Goal: Transaction & Acquisition: Purchase product/service

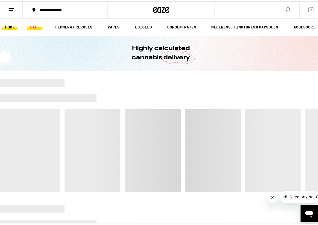
click at [39, 25] on link "SALE" at bounding box center [34, 26] width 15 height 6
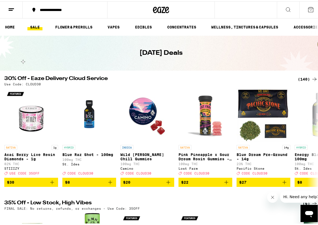
click at [298, 76] on div "(140)" at bounding box center [307, 78] width 20 height 6
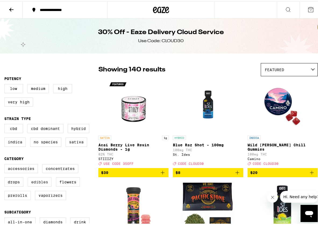
click at [47, 185] on label "Edibles" at bounding box center [40, 180] width 24 height 9
click at [6, 164] on input "Edibles" at bounding box center [5, 163] width 0 height 0
checkbox input "true"
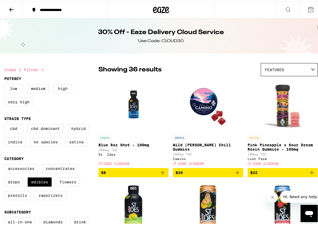
click at [283, 66] on div "Featured" at bounding box center [289, 68] width 56 height 13
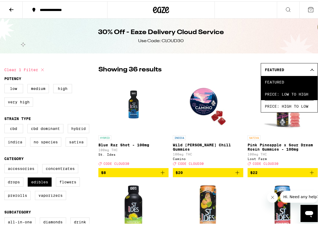
click at [279, 93] on span "Price: Low to High" at bounding box center [288, 93] width 49 height 12
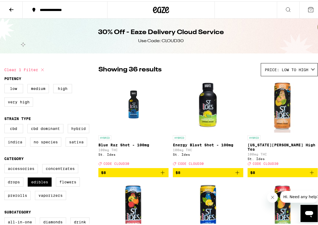
click at [162, 170] on icon "Add to bag" at bounding box center [163, 171] width 4 height 4
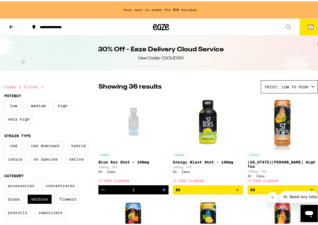
click at [162, 189] on icon "Increment" at bounding box center [164, 189] width 4 height 4
click at [100, 187] on icon "Decrement" at bounding box center [103, 188] width 6 height 6
click at [161, 188] on icon "Increment" at bounding box center [164, 188] width 6 height 6
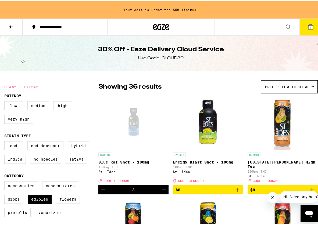
click at [161, 188] on icon "Increment" at bounding box center [164, 188] width 6 height 6
click at [163, 187] on icon "Increment" at bounding box center [164, 188] width 6 height 6
click at [103, 185] on icon "Decrement" at bounding box center [103, 188] width 6 height 6
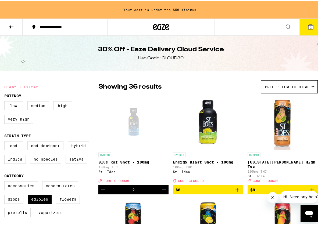
click at [103, 185] on icon "Decrement" at bounding box center [103, 188] width 6 height 6
click at [106, 187] on button "Decrement" at bounding box center [102, 188] width 9 height 9
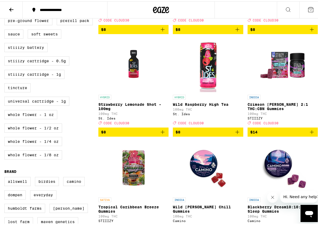
click at [162, 134] on icon "Add to bag" at bounding box center [162, 130] width 6 height 6
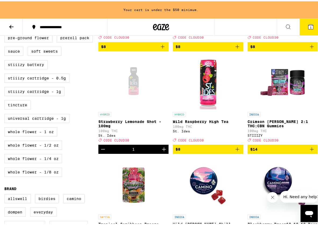
scroll to position [259, 0]
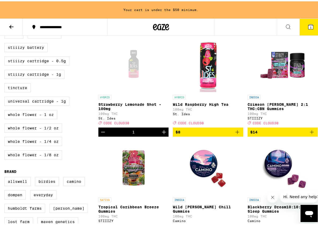
click at [162, 134] on icon "Increment" at bounding box center [164, 130] width 6 height 6
click at [163, 133] on icon "Increment" at bounding box center [164, 131] width 4 height 4
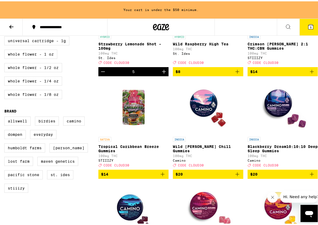
scroll to position [339, 0]
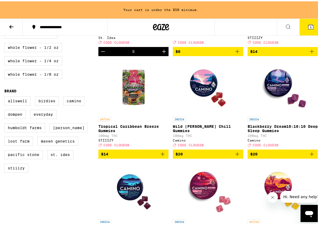
click at [234, 156] on icon "Add to bag" at bounding box center [237, 153] width 6 height 6
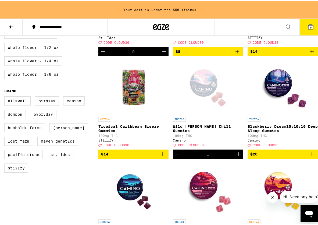
scroll to position [322, 0]
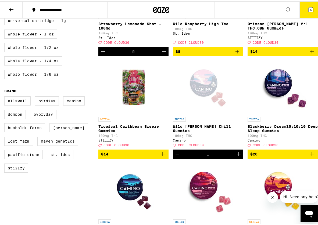
click at [176, 153] on icon "Decrement" at bounding box center [177, 153] width 4 height 0
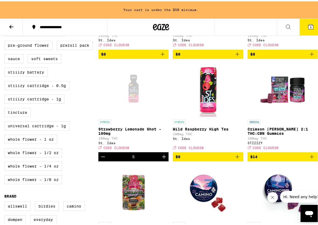
scroll to position [232, 0]
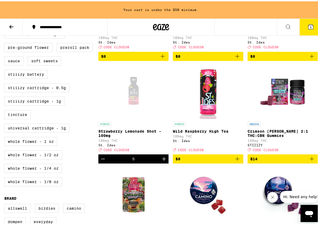
click at [308, 161] on icon "Add to bag" at bounding box center [311, 157] width 6 height 6
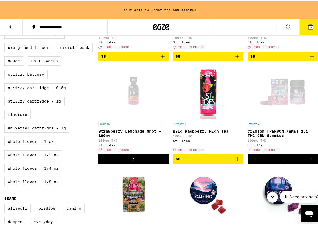
scroll to position [215, 0]
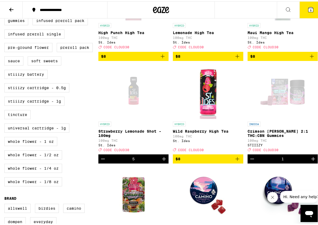
click at [309, 161] on icon "Increment" at bounding box center [312, 157] width 6 height 6
click at [249, 161] on icon "Decrement" at bounding box center [252, 157] width 6 height 6
click at [309, 161] on icon "Increment" at bounding box center [312, 157] width 6 height 6
click at [104, 161] on icon "Decrement" at bounding box center [103, 157] width 6 height 6
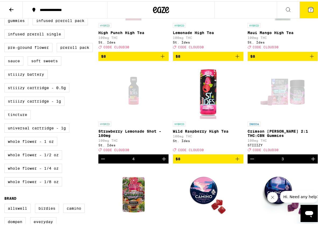
click at [104, 161] on icon "Decrement" at bounding box center [103, 157] width 6 height 6
click at [309, 161] on icon "Increment" at bounding box center [312, 157] width 6 height 6
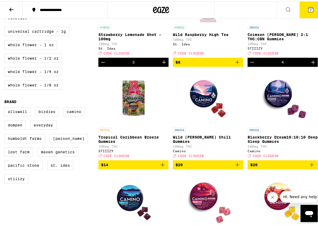
scroll to position [268, 0]
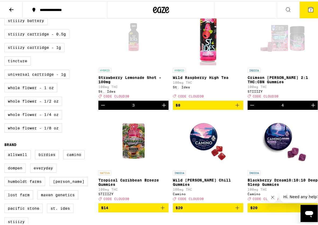
click at [249, 107] on icon "Decrement" at bounding box center [252, 104] width 6 height 6
click at [309, 107] on icon "Increment" at bounding box center [312, 104] width 6 height 6
click at [313, 7] on button "9" at bounding box center [310, 8] width 23 height 17
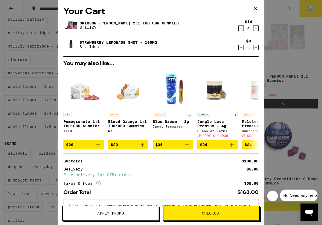
click at [253, 47] on icon "Increment" at bounding box center [255, 47] width 5 height 6
click at [238, 29] on icon "Decrement" at bounding box center [240, 28] width 5 height 6
click at [238, 28] on icon "Decrement" at bounding box center [240, 28] width 5 height 6
click at [253, 29] on icon "Increment" at bounding box center [255, 28] width 5 height 6
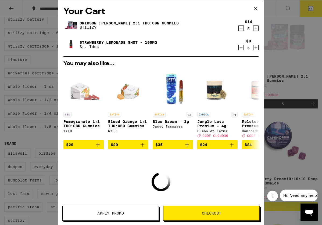
click at [238, 49] on icon "Decrement" at bounding box center [240, 47] width 5 height 6
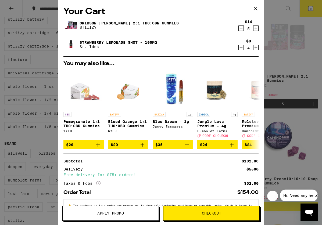
click at [253, 49] on icon "Increment" at bounding box center [255, 47] width 5 height 6
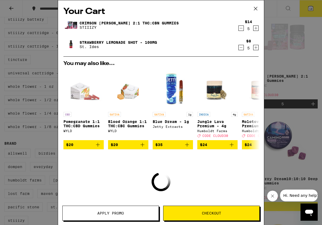
click at [253, 49] on icon "Increment" at bounding box center [255, 47] width 5 height 6
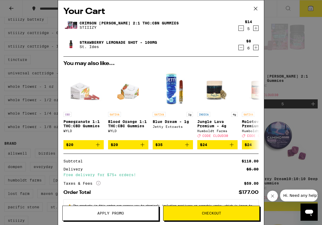
click at [238, 28] on icon "Decrement" at bounding box center [240, 28] width 5 height 6
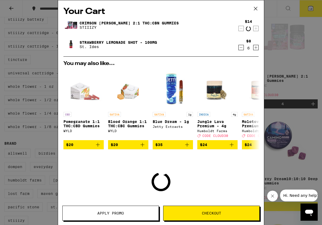
click at [238, 28] on icon "Decrement" at bounding box center [240, 28] width 5 height 6
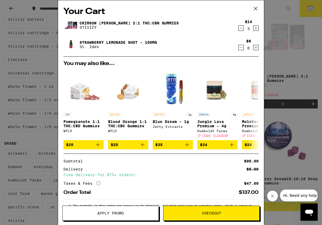
click at [253, 49] on icon "Increment" at bounding box center [255, 47] width 5 height 6
click at [238, 29] on icon "Decrement" at bounding box center [240, 28] width 5 height 6
click at [238, 51] on icon "Decrement" at bounding box center [240, 47] width 5 height 6
click at [253, 28] on icon "Increment" at bounding box center [255, 28] width 5 height 6
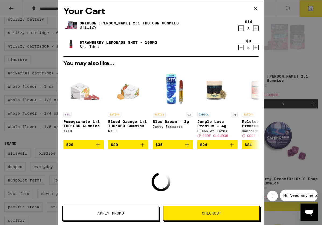
click at [253, 50] on icon "Increment" at bounding box center [255, 47] width 5 height 6
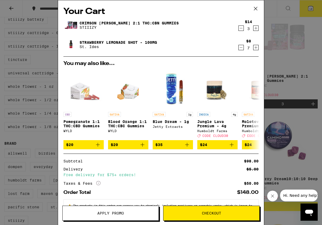
click at [253, 28] on icon "Increment" at bounding box center [255, 28] width 5 height 6
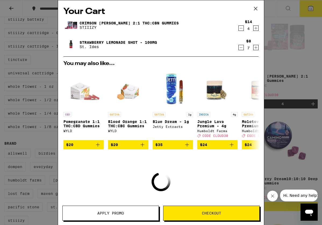
click at [253, 49] on icon "Increment" at bounding box center [255, 47] width 5 height 6
click at [231, 211] on button "Checkout" at bounding box center [211, 213] width 96 height 15
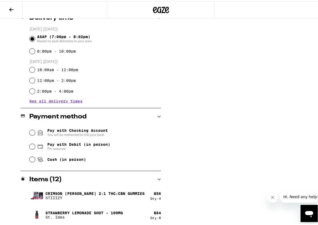
scroll to position [142, 0]
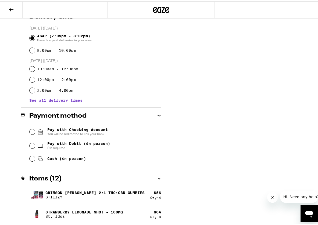
click at [84, 148] on span "Pin required" at bounding box center [78, 146] width 63 height 4
click at [35, 147] on input "Pay with Debit (in person) Pin required" at bounding box center [32, 144] width 5 height 5
radio input "true"
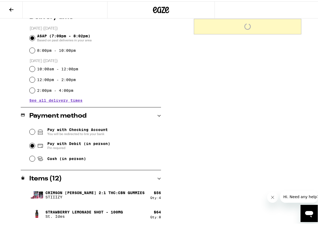
scroll to position [35, 0]
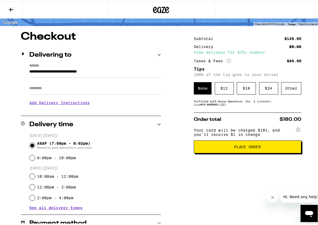
click at [253, 152] on button "Place Order" at bounding box center [247, 145] width 107 height 13
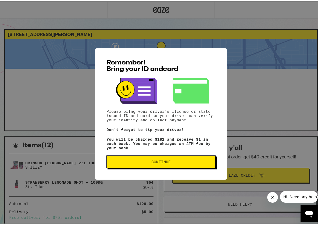
click at [163, 162] on span "Continue" at bounding box center [160, 161] width 19 height 4
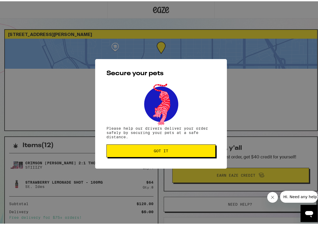
click at [167, 143] on div "Secure your pets Please help our drivers deliver your order safely by securing …" at bounding box center [161, 113] width 132 height 110
click at [163, 146] on button "Got it" at bounding box center [160, 149] width 109 height 13
